Goal: Information Seeking & Learning: Check status

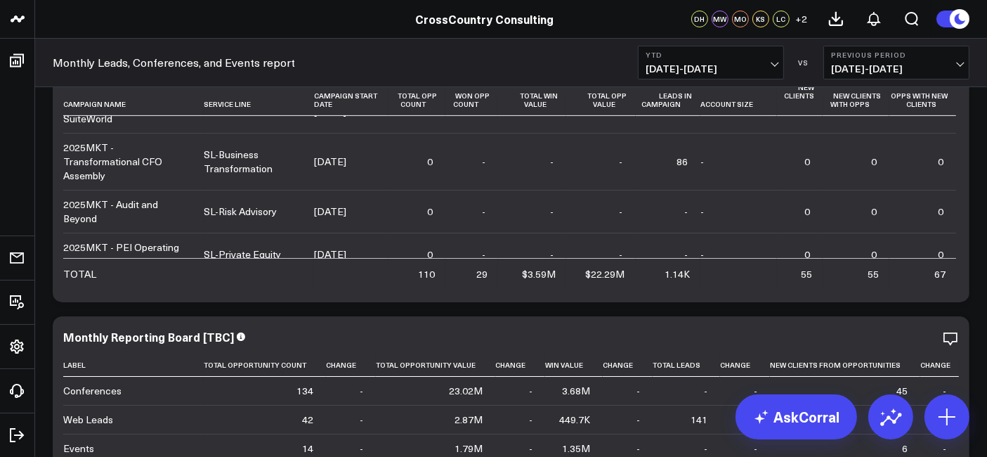
scroll to position [453, 0]
